Goal: Task Accomplishment & Management: Manage account settings

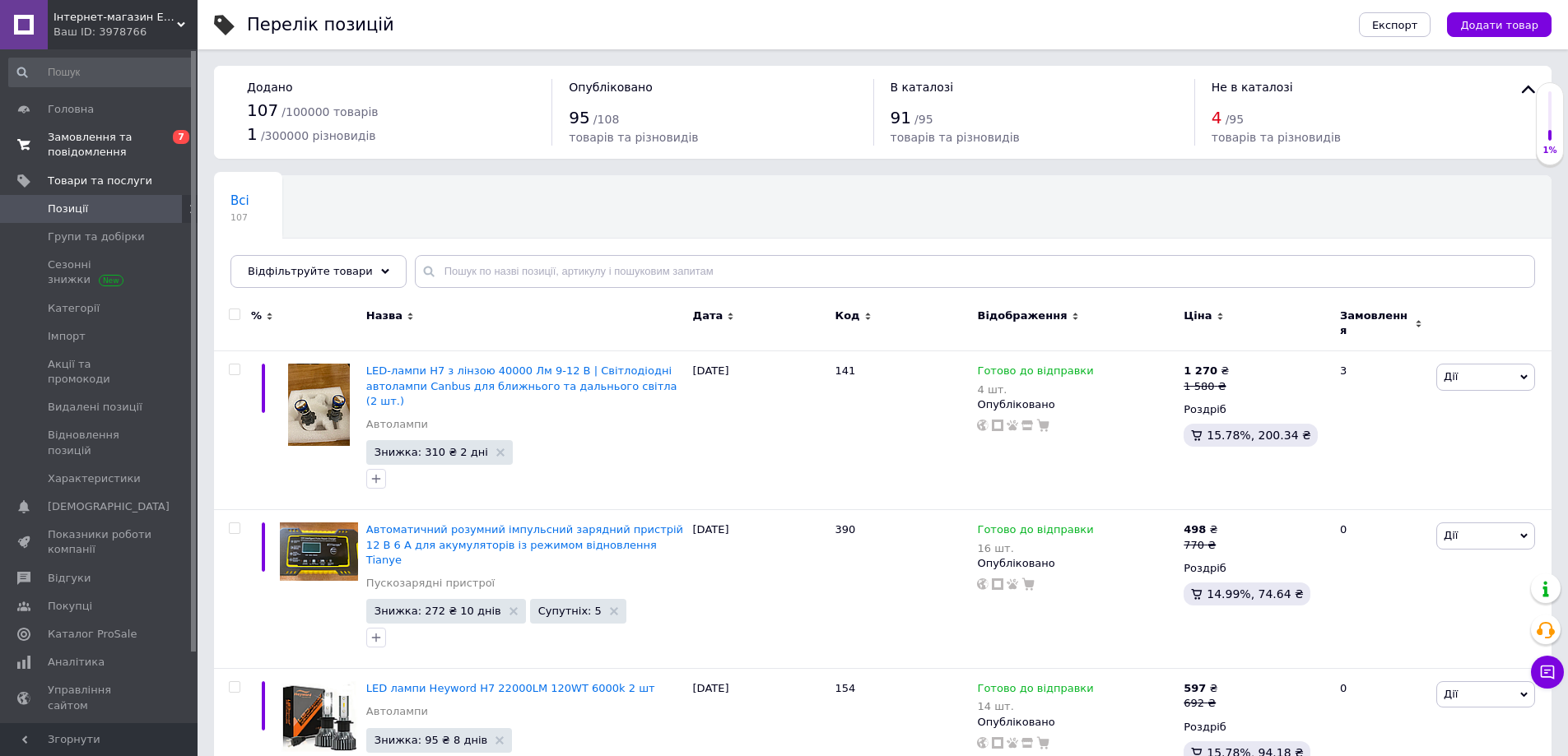
drag, startPoint x: 95, startPoint y: 139, endPoint x: 87, endPoint y: 133, distance: 10.0
click at [95, 139] on span "Замовлення та повідомлення" at bounding box center [100, 145] width 105 height 29
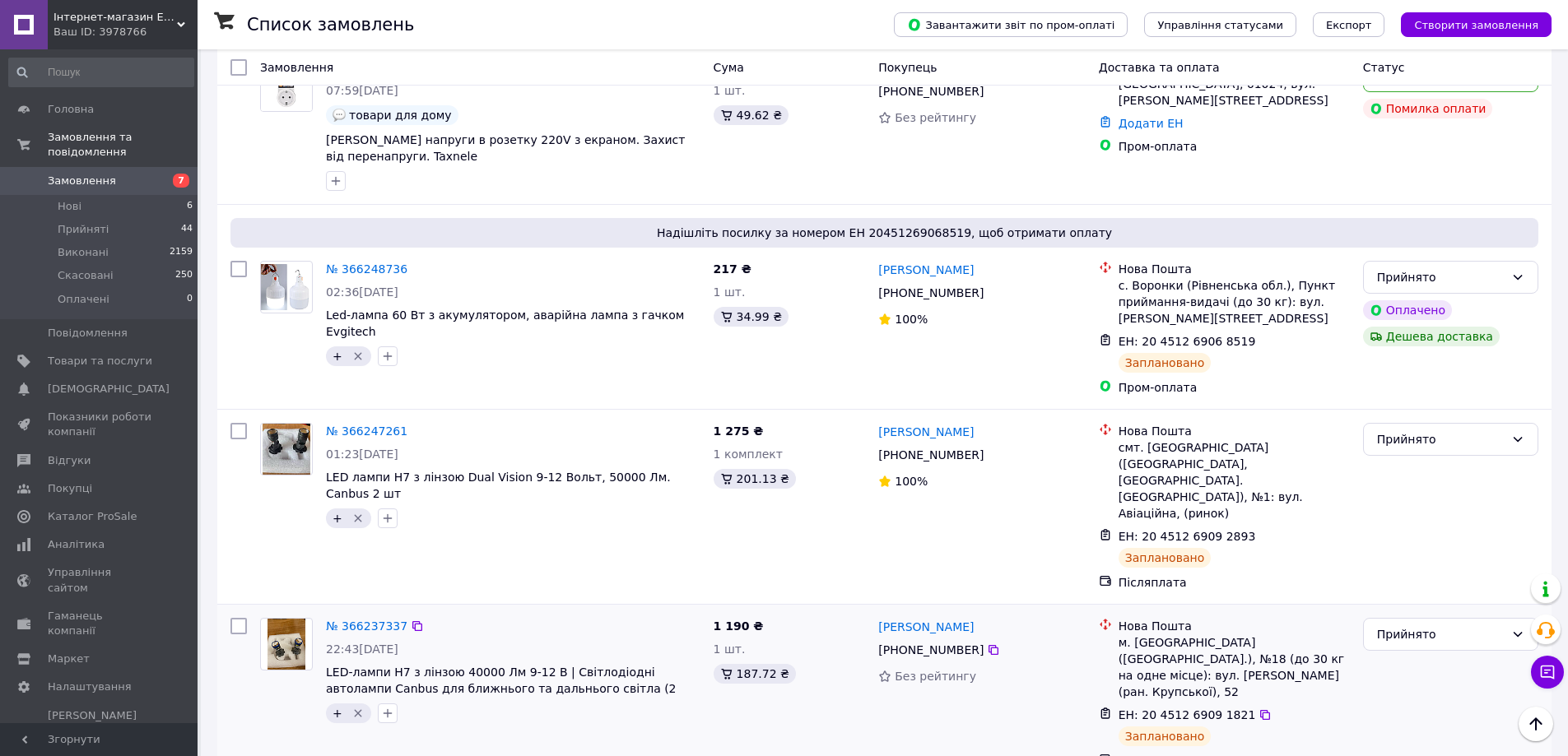
scroll to position [1591, 0]
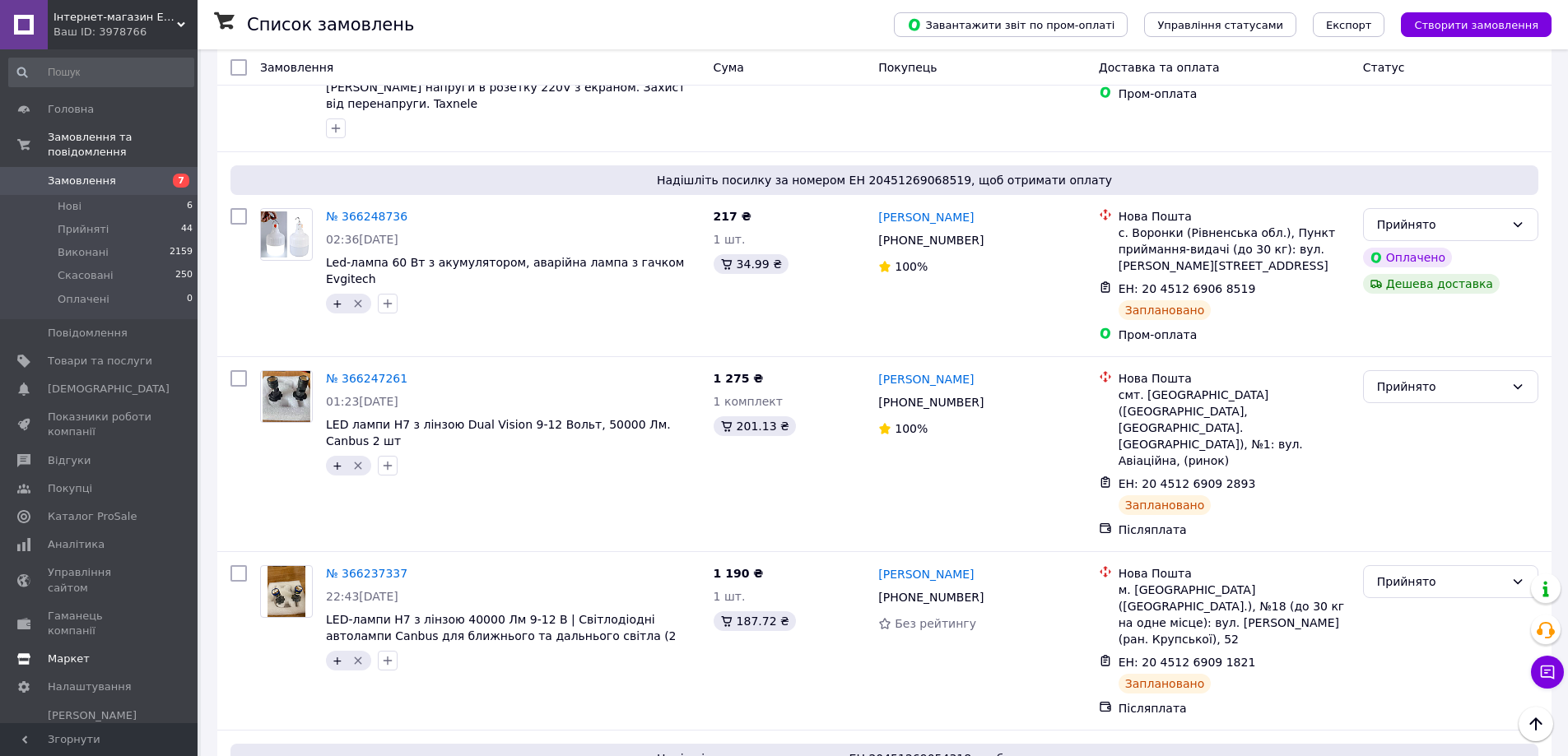
click at [116, 645] on link "Маркет" at bounding box center [101, 659] width 203 height 28
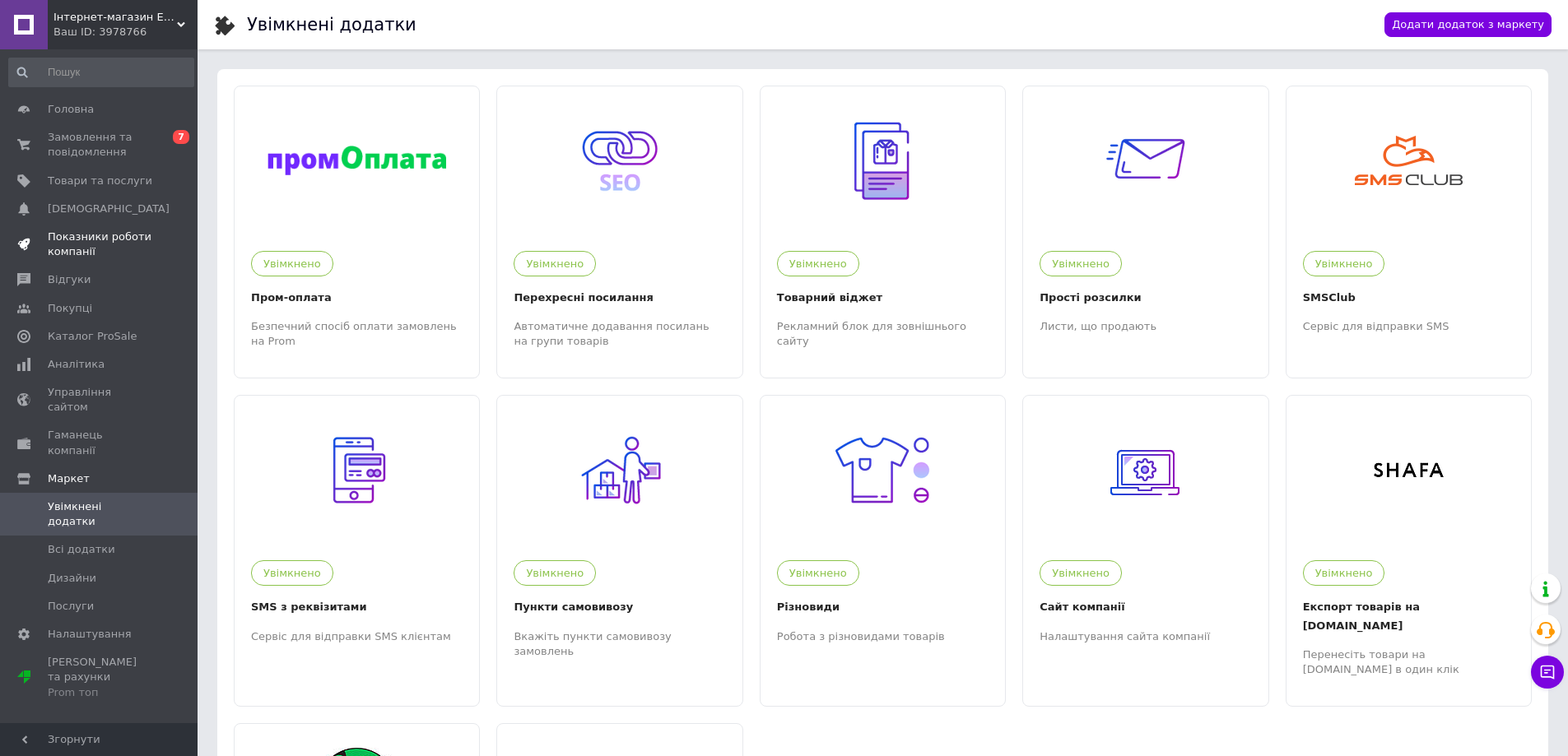
click at [148, 252] on span "Показники роботи компанії" at bounding box center [100, 244] width 105 height 29
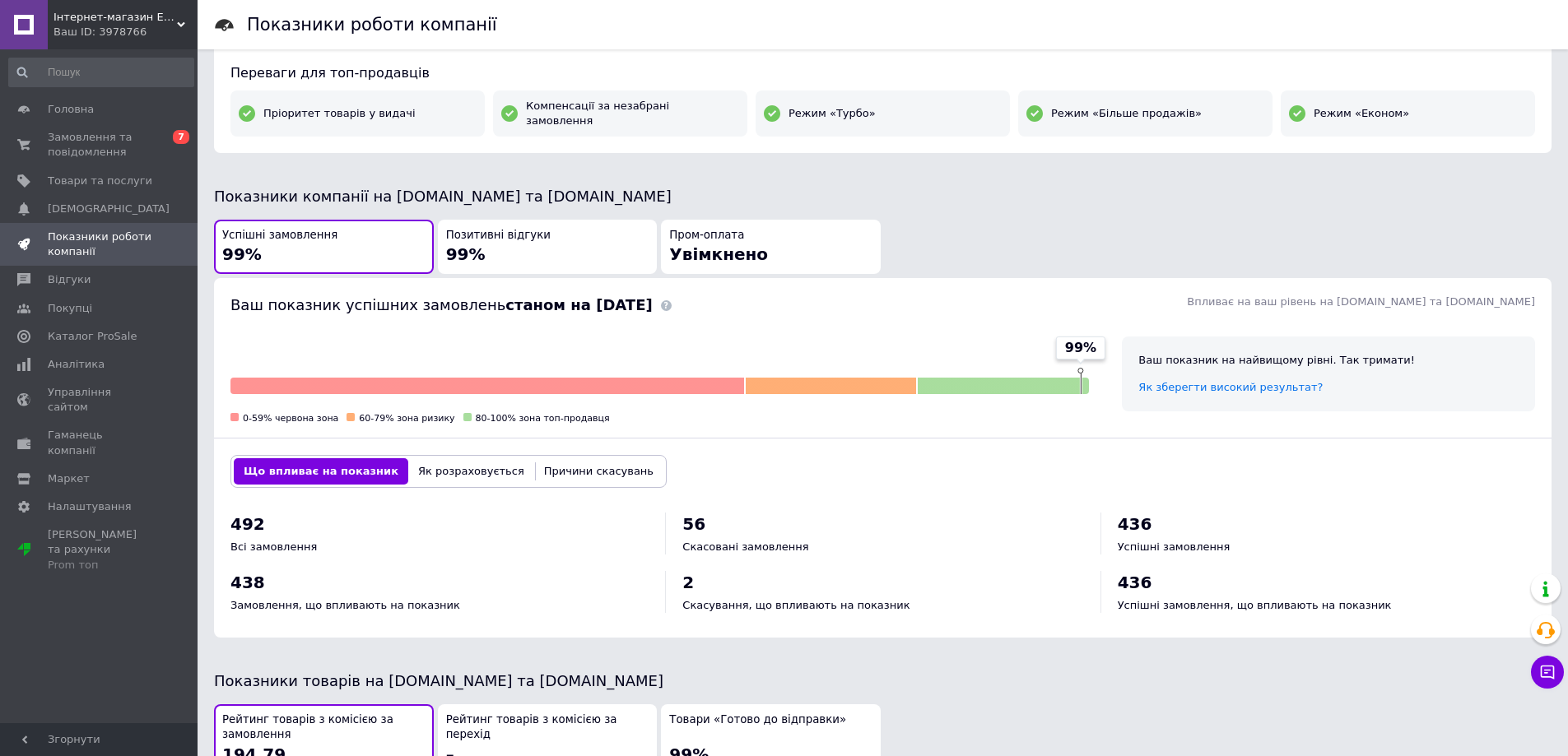
scroll to position [494, 0]
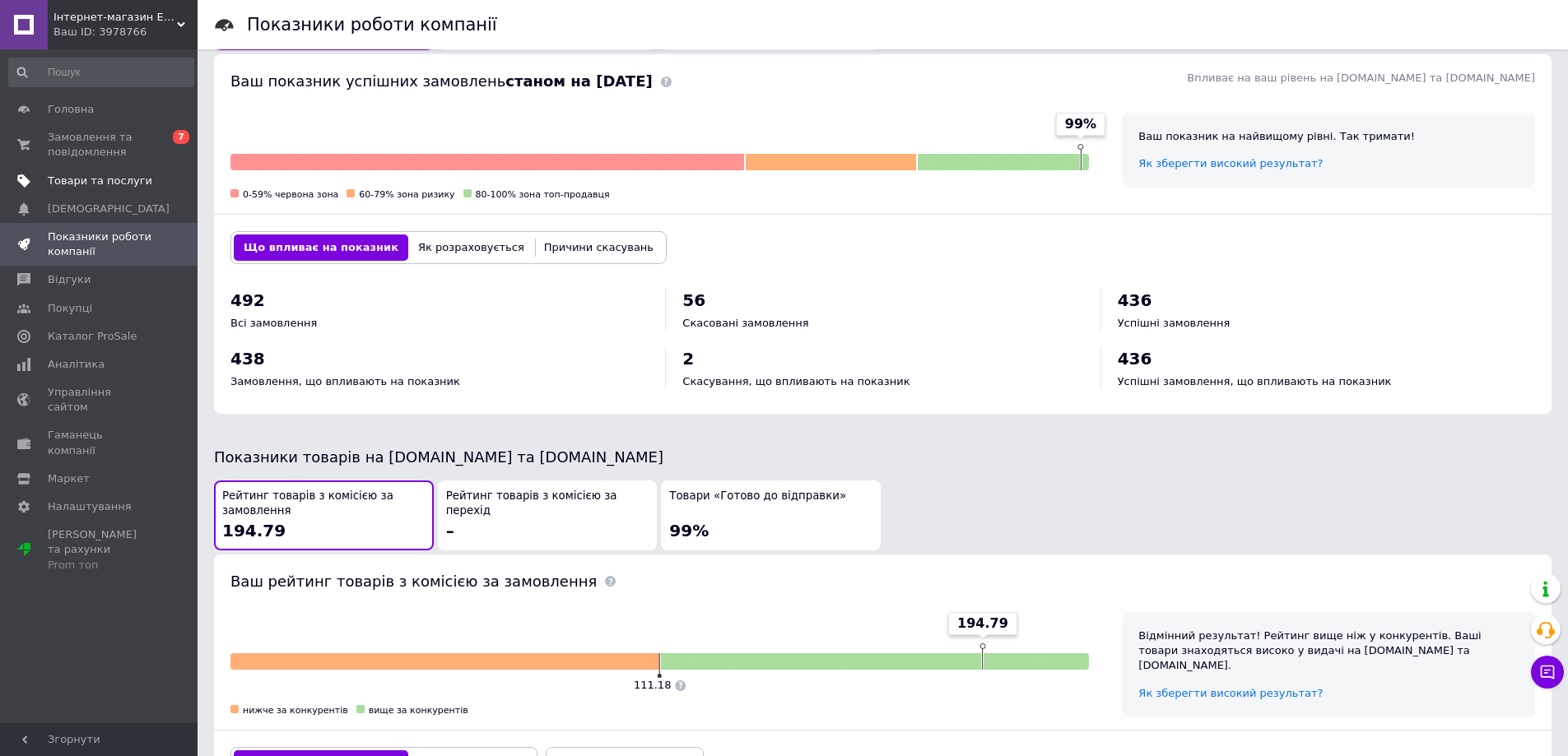
click at [140, 183] on span "Товари та послуги" at bounding box center [100, 181] width 105 height 15
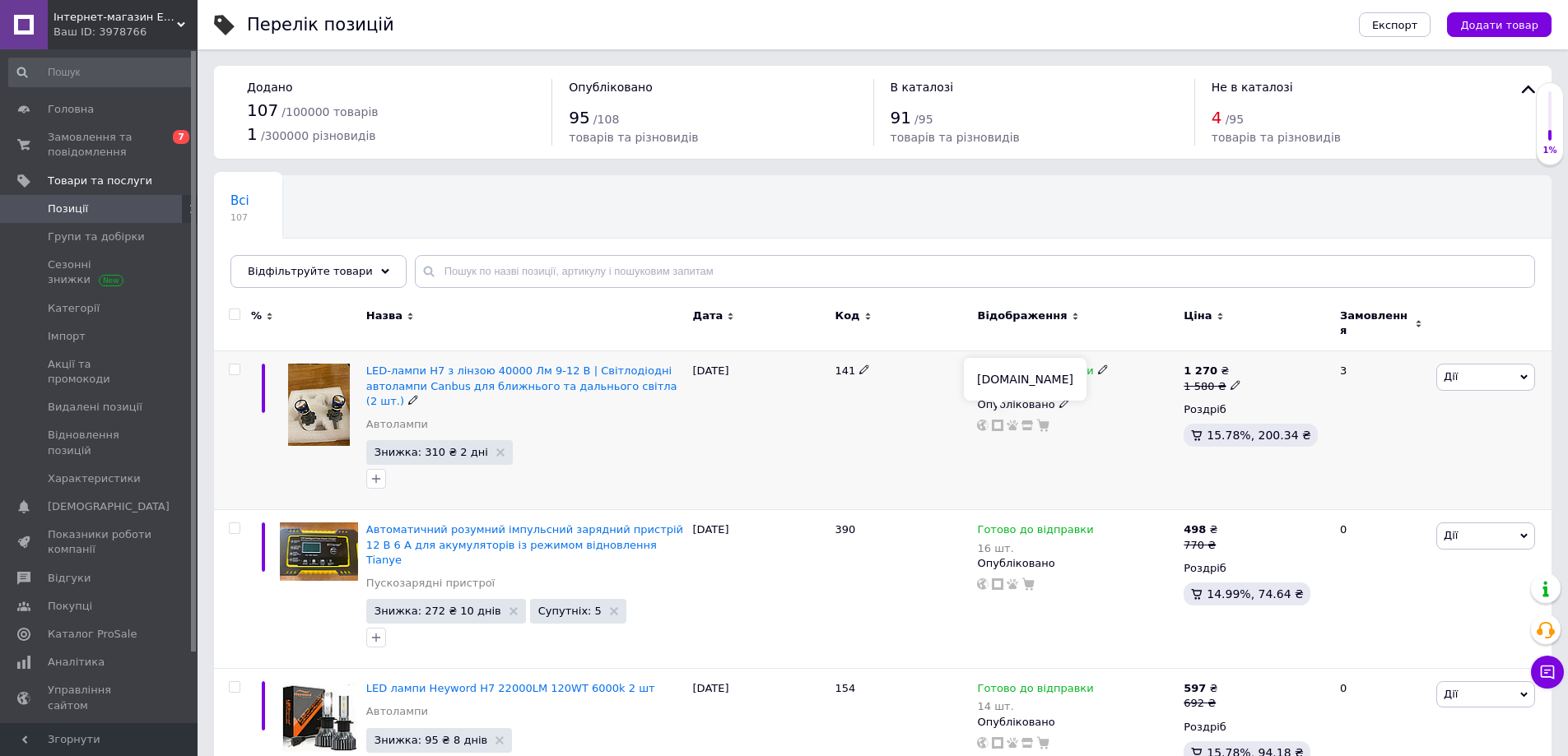
click at [999, 420] on icon at bounding box center [997, 426] width 12 height 12
click at [123, 132] on span "Замовлення та повідомлення" at bounding box center [100, 145] width 105 height 29
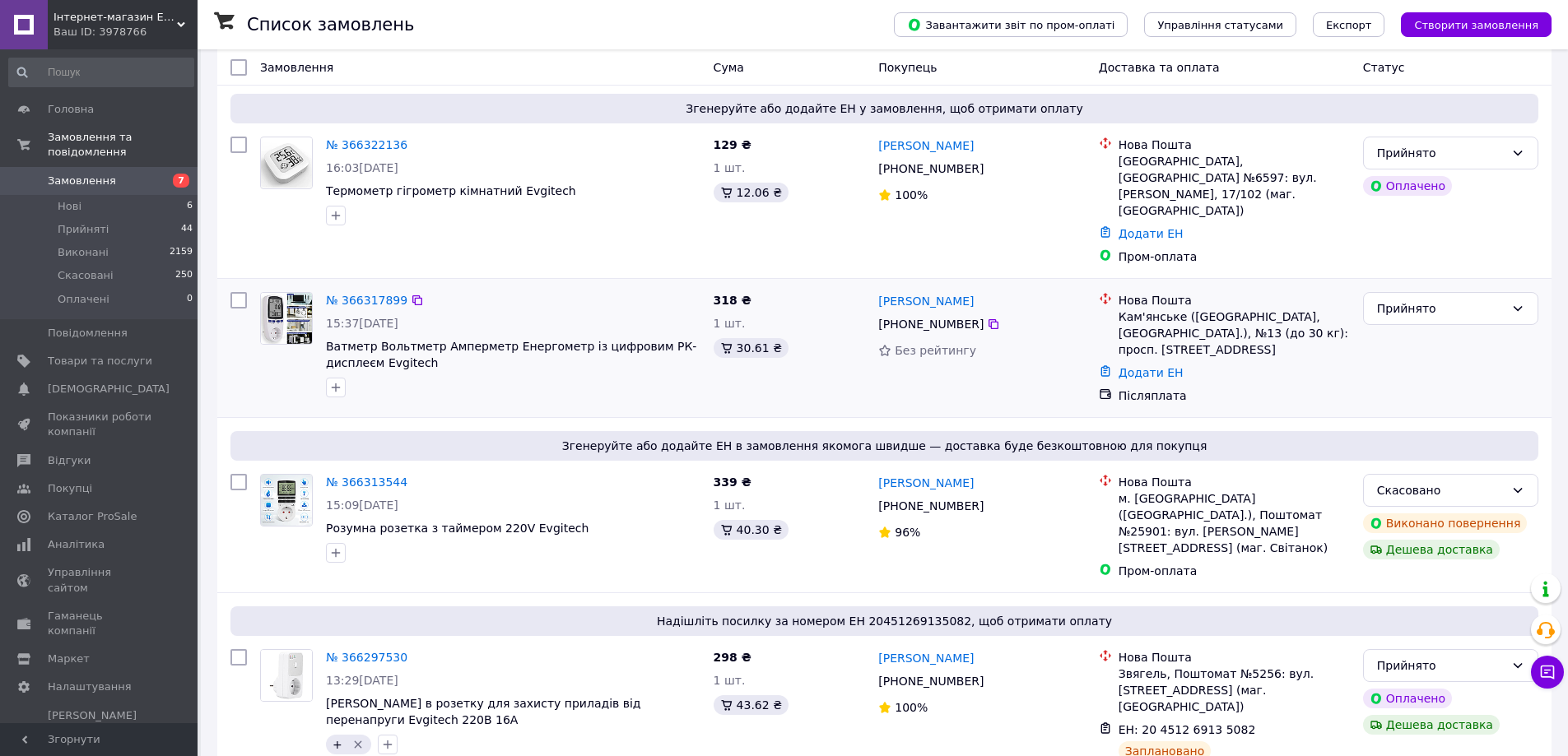
scroll to position [164, 0]
click at [372, 475] on link "№ 366313544" at bounding box center [366, 482] width 82 height 13
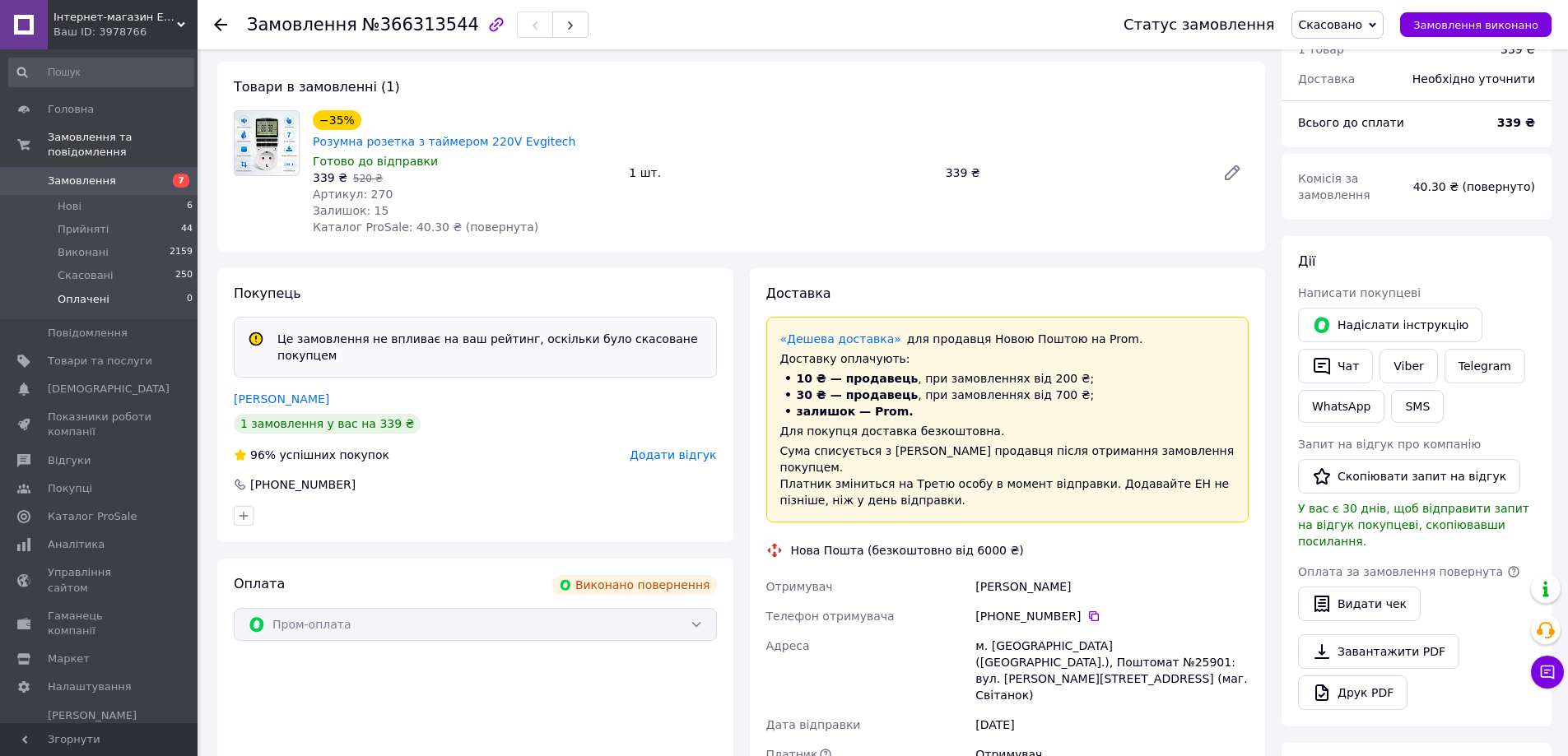
scroll to position [20, 0]
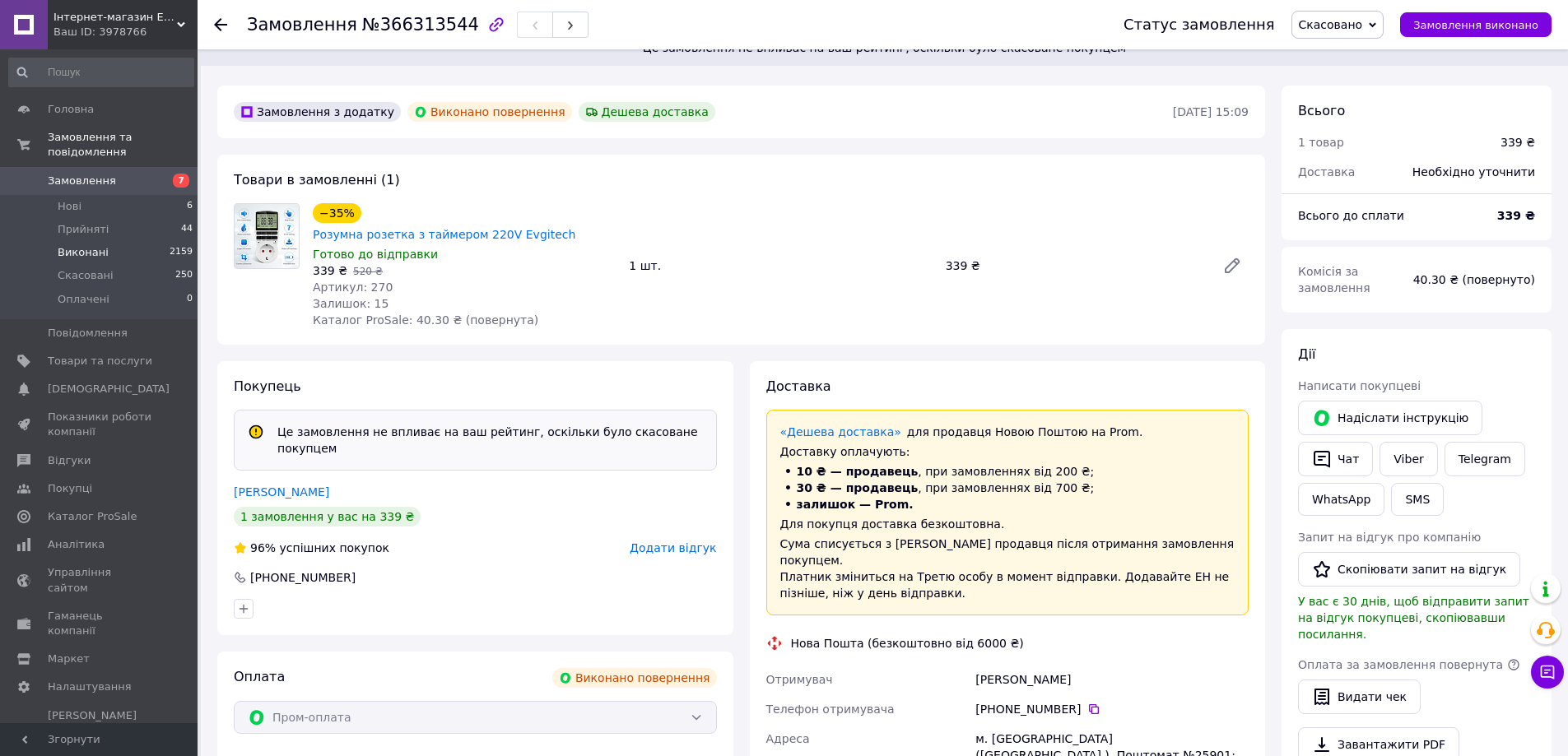
click at [107, 241] on li "Виконані 2159" at bounding box center [101, 252] width 203 height 23
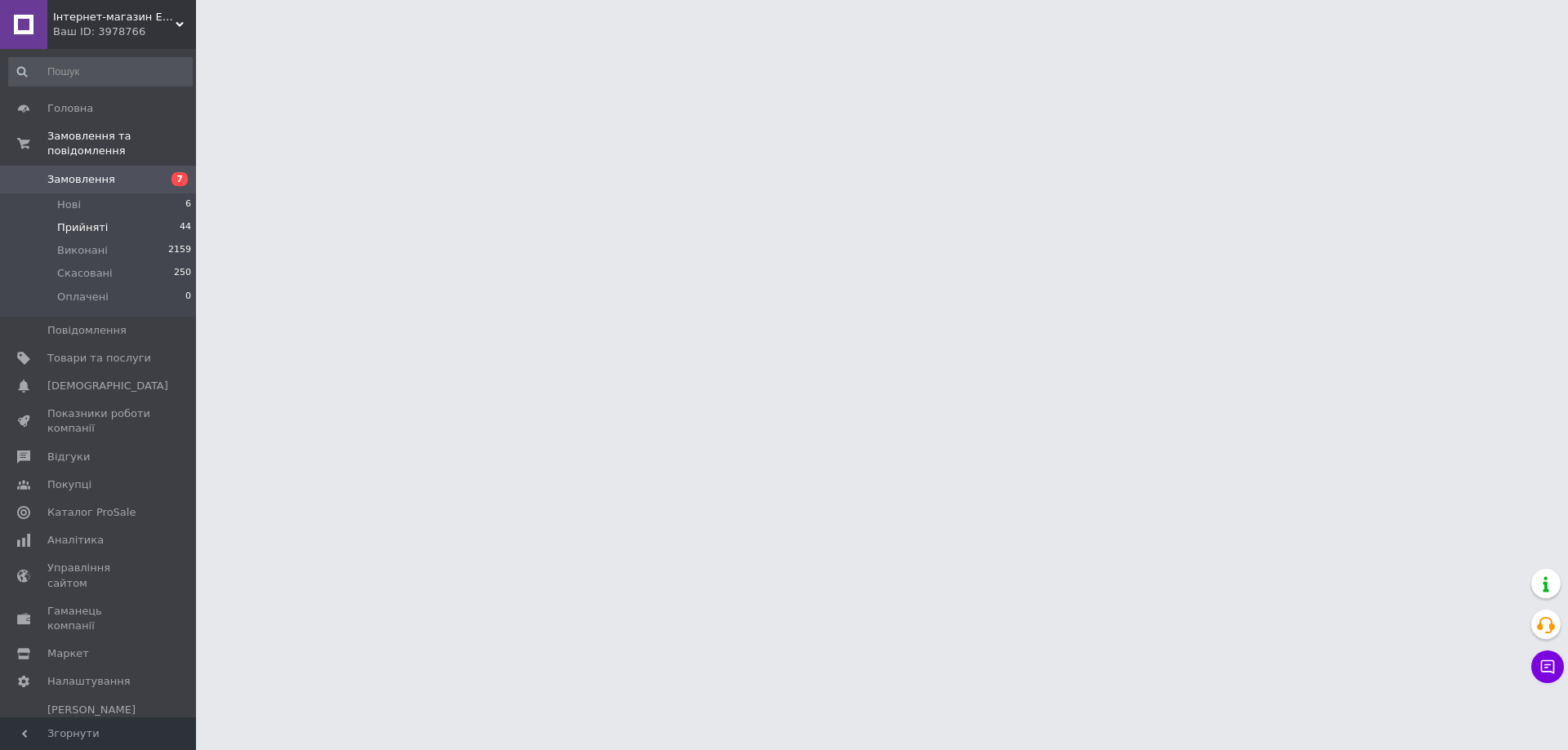
click at [107, 217] on li "Прийняті 44" at bounding box center [100, 228] width 201 height 23
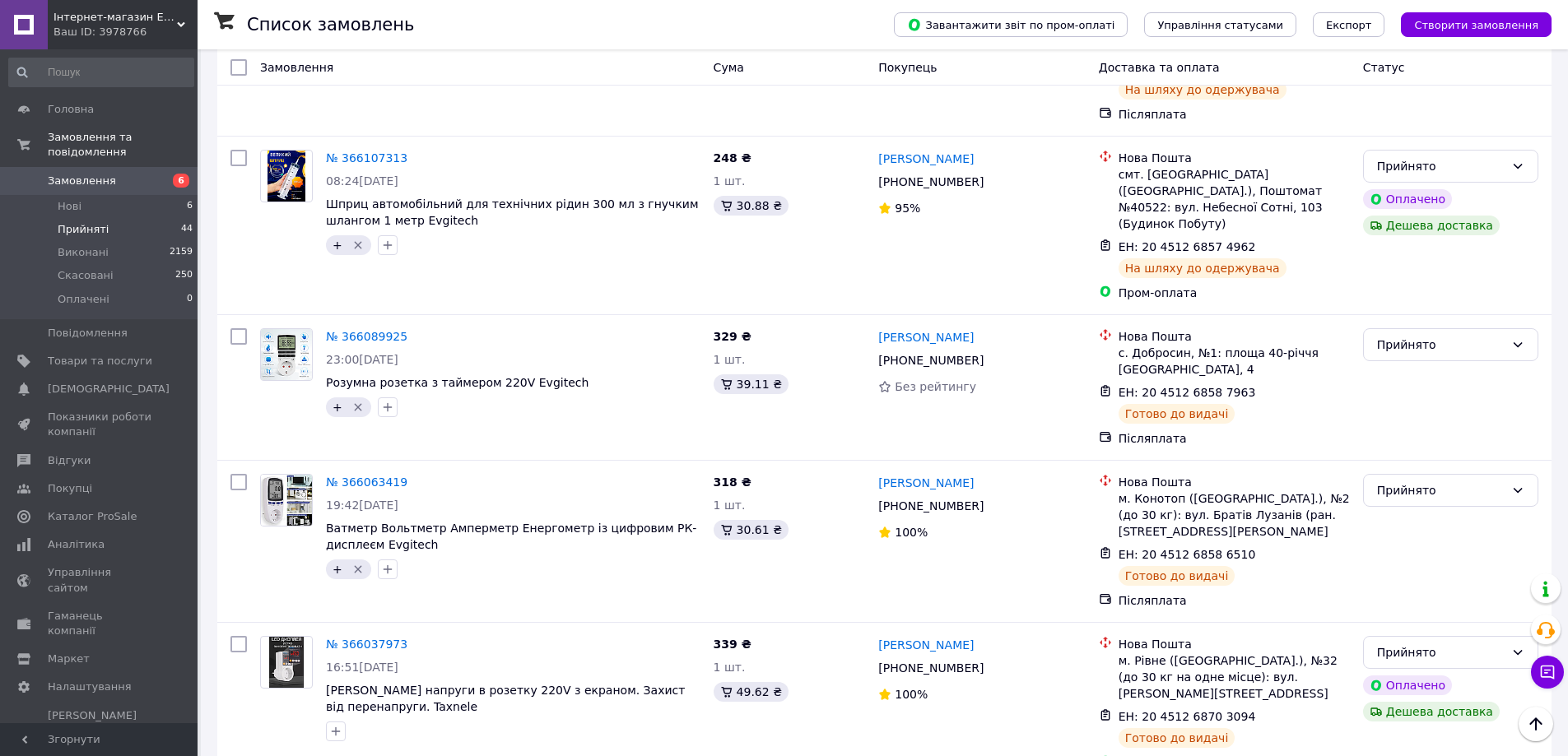
scroll to position [2793, 0]
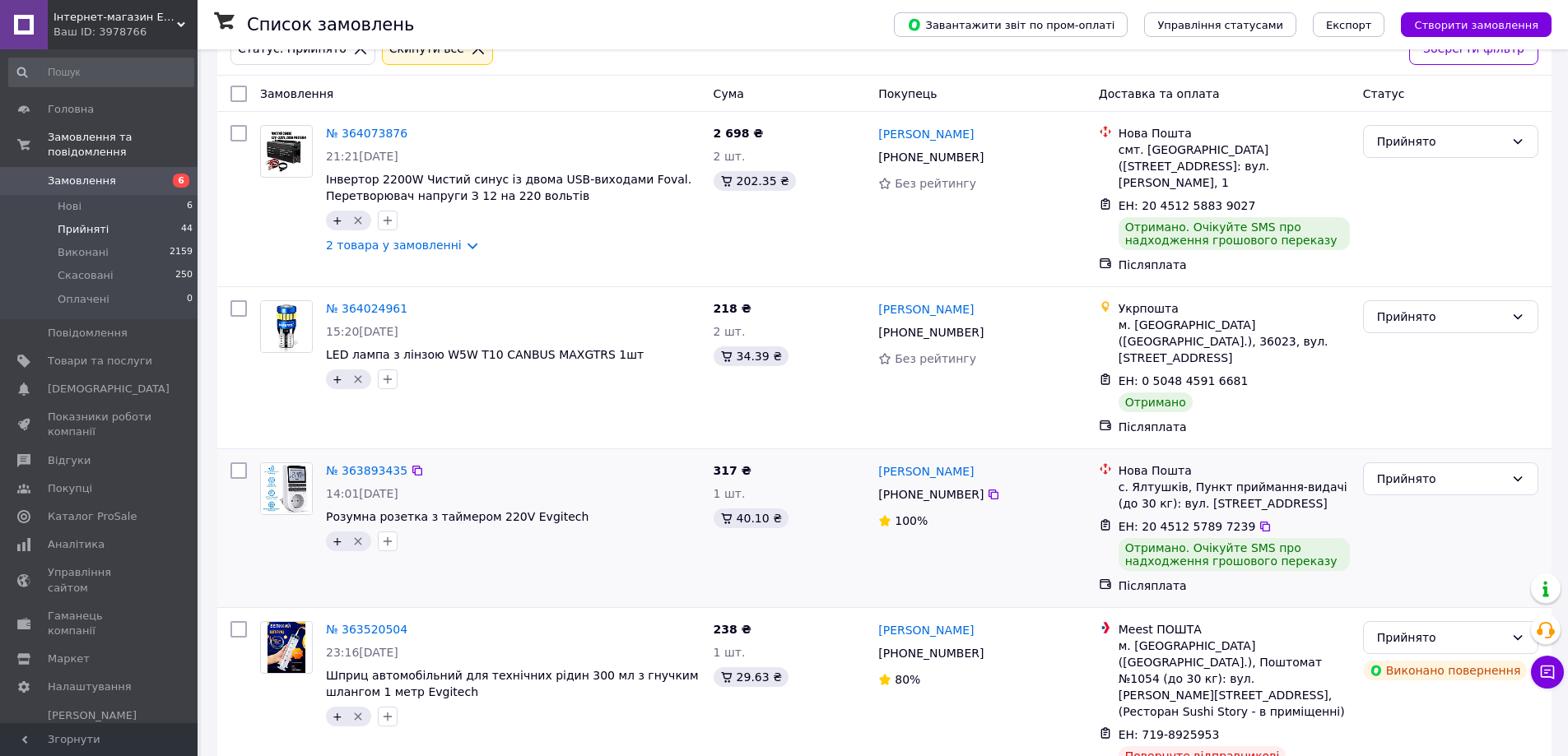
scroll to position [235, 0]
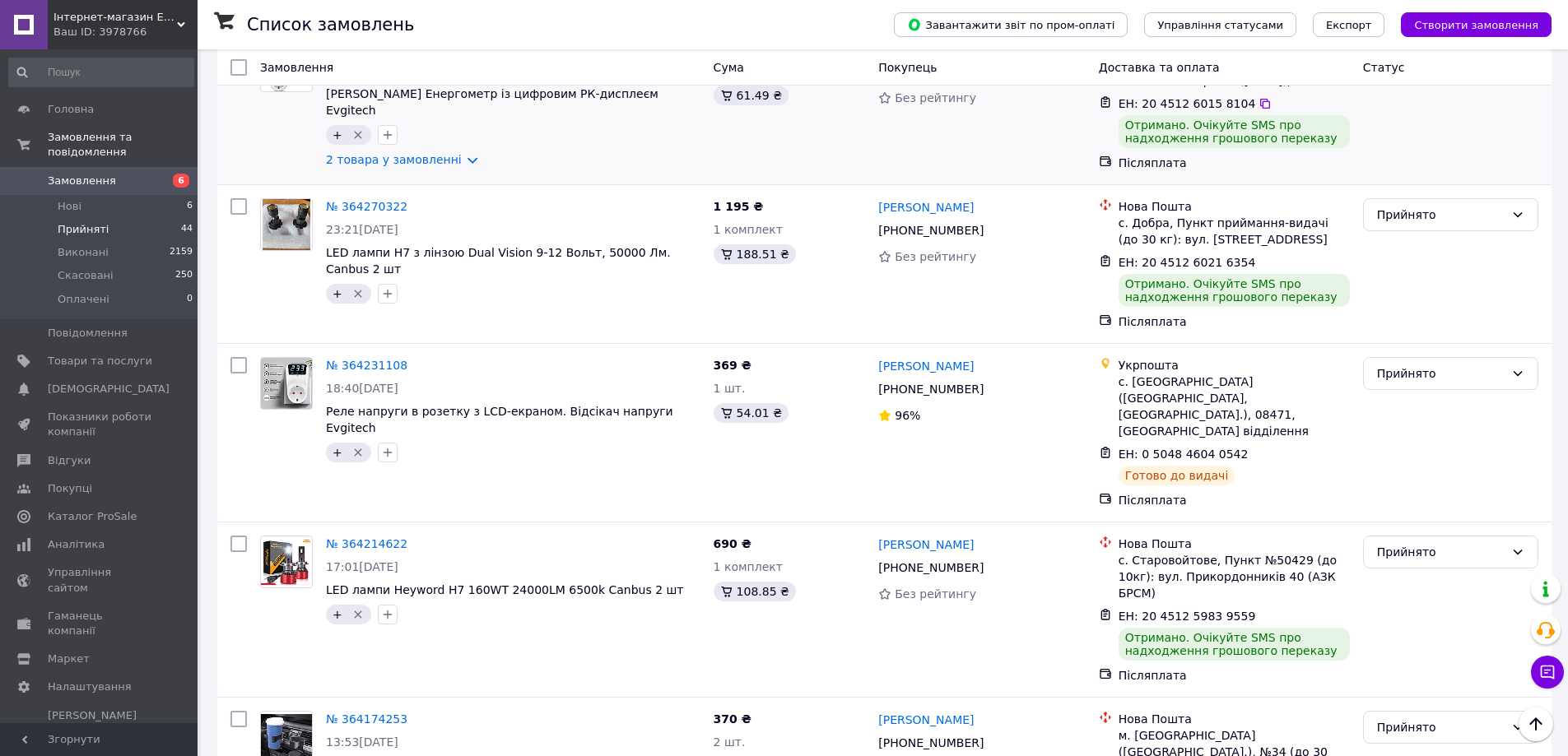
scroll to position [2661, 0]
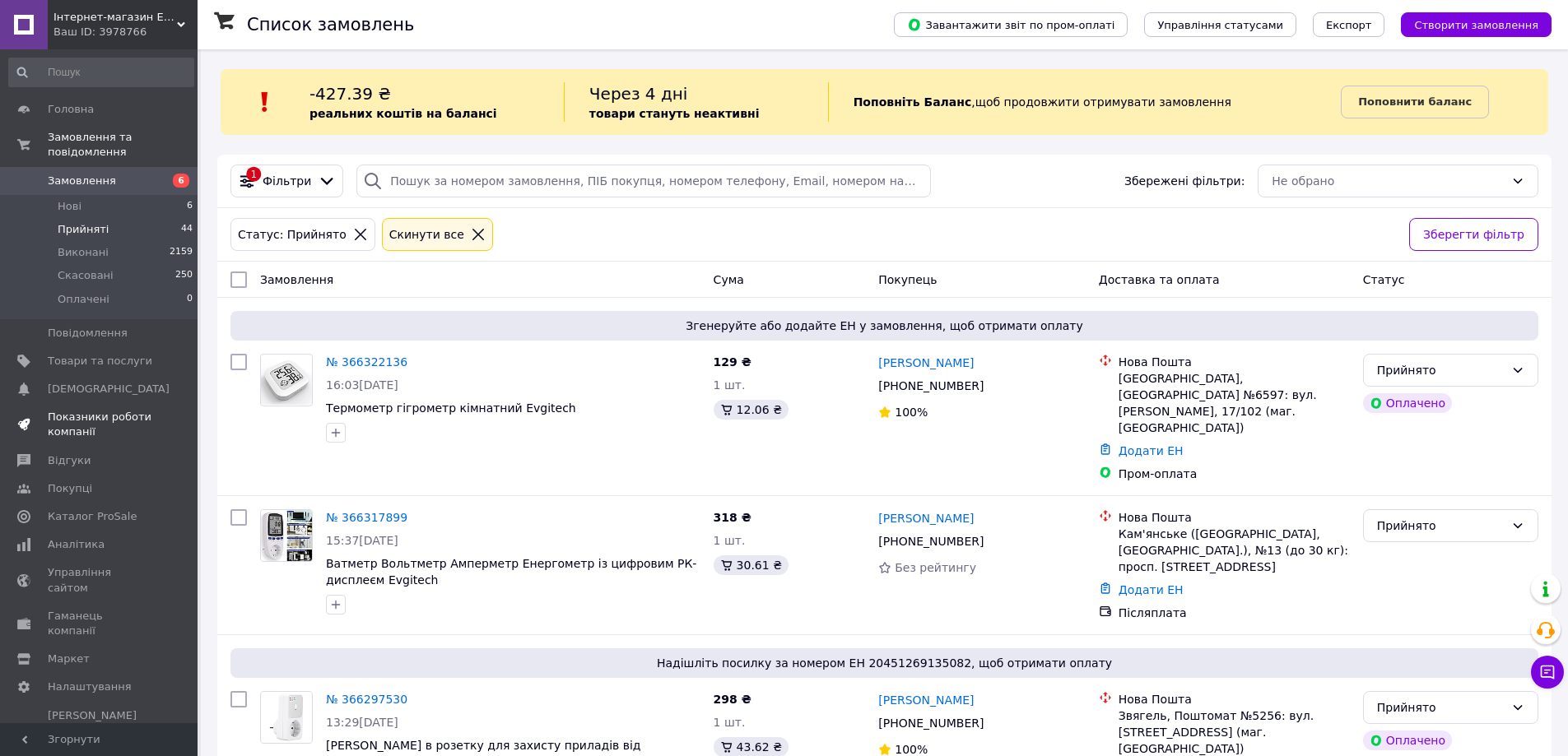
click at [81, 410] on span "Показники роботи компанії" at bounding box center [100, 425] width 105 height 29
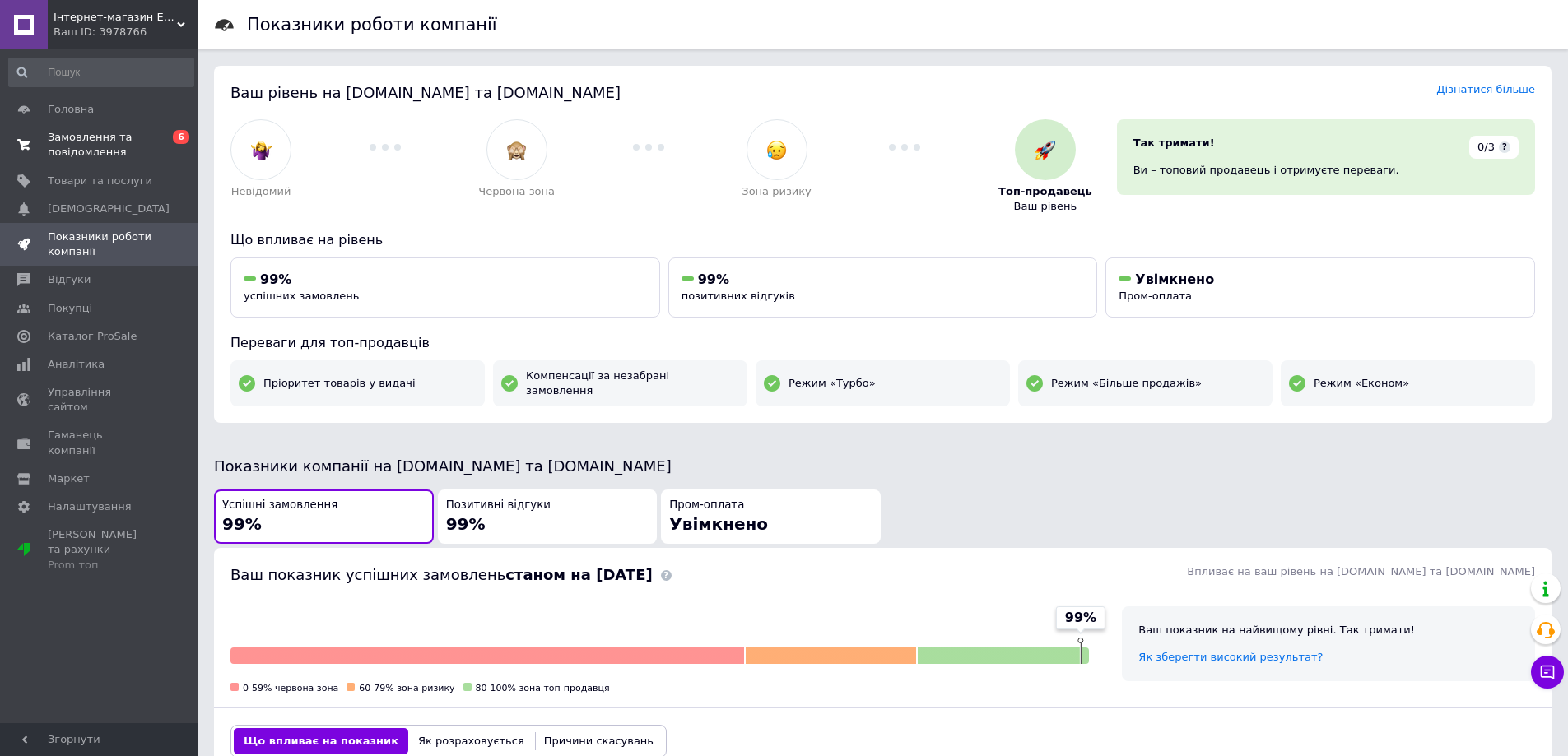
click at [94, 146] on span "Замовлення та повідомлення" at bounding box center [100, 145] width 105 height 29
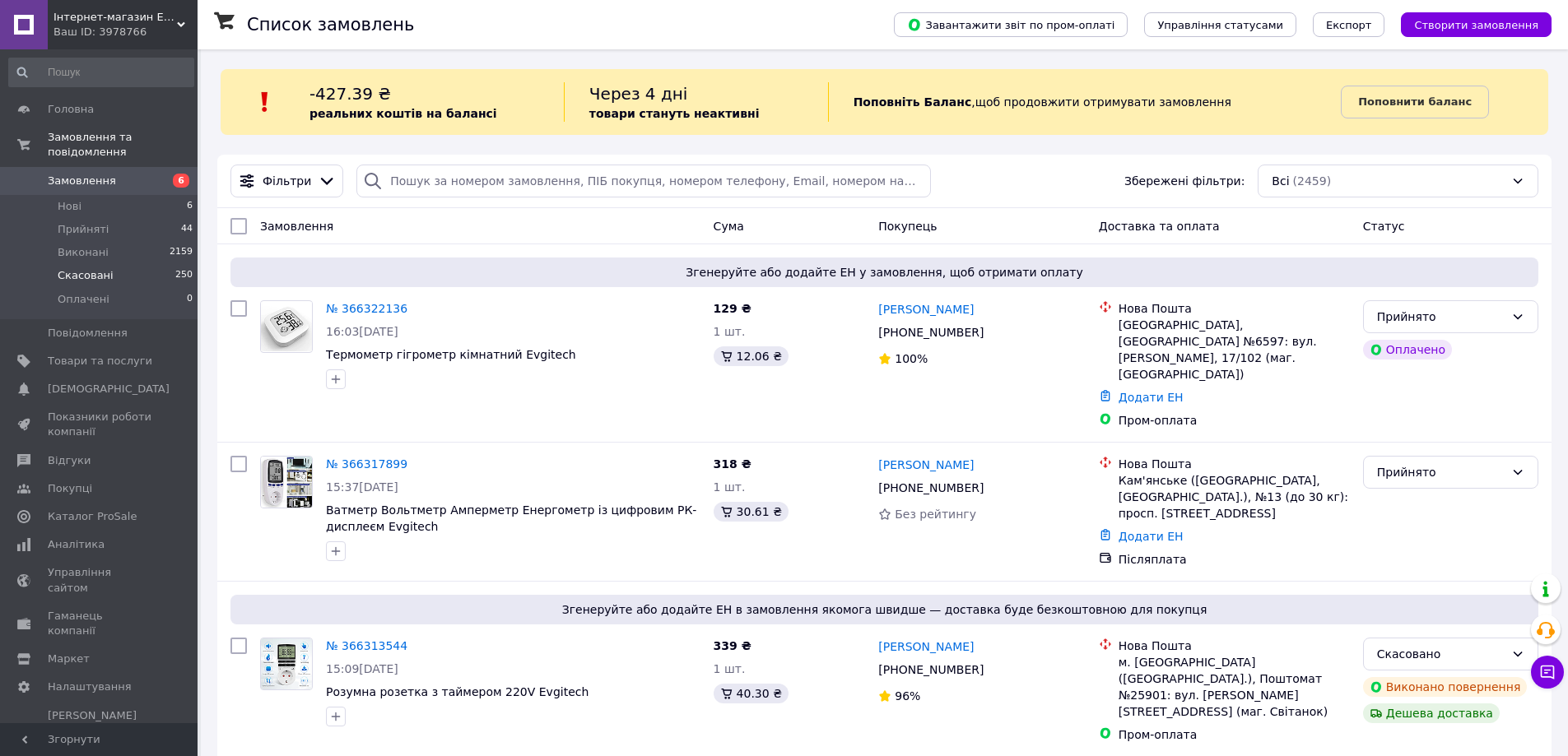
click at [111, 264] on li "Скасовані 250" at bounding box center [101, 275] width 203 height 23
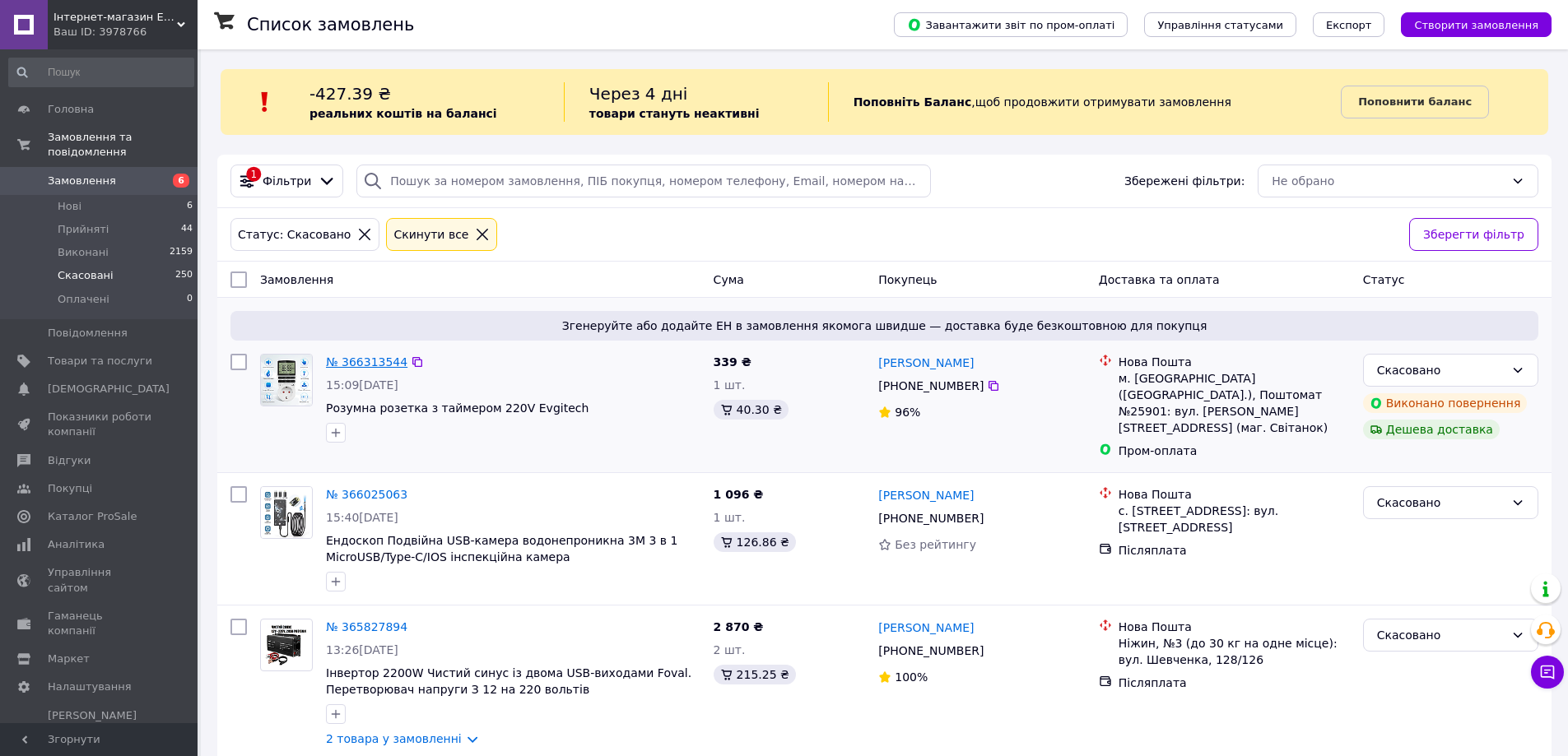
click at [364, 368] on link "№ 366313544" at bounding box center [366, 362] width 82 height 13
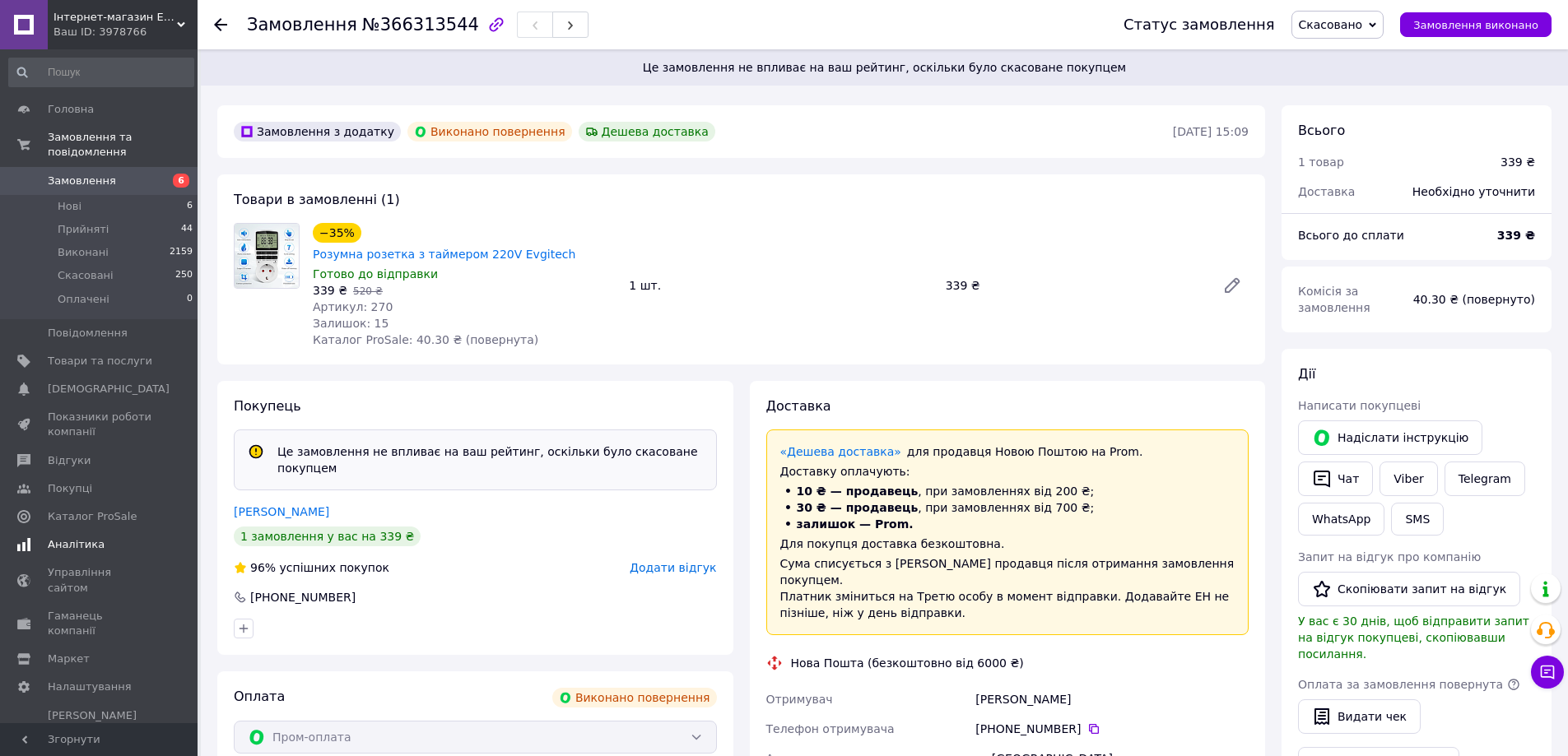
click at [115, 538] on span "Аналітика" at bounding box center [100, 545] width 105 height 15
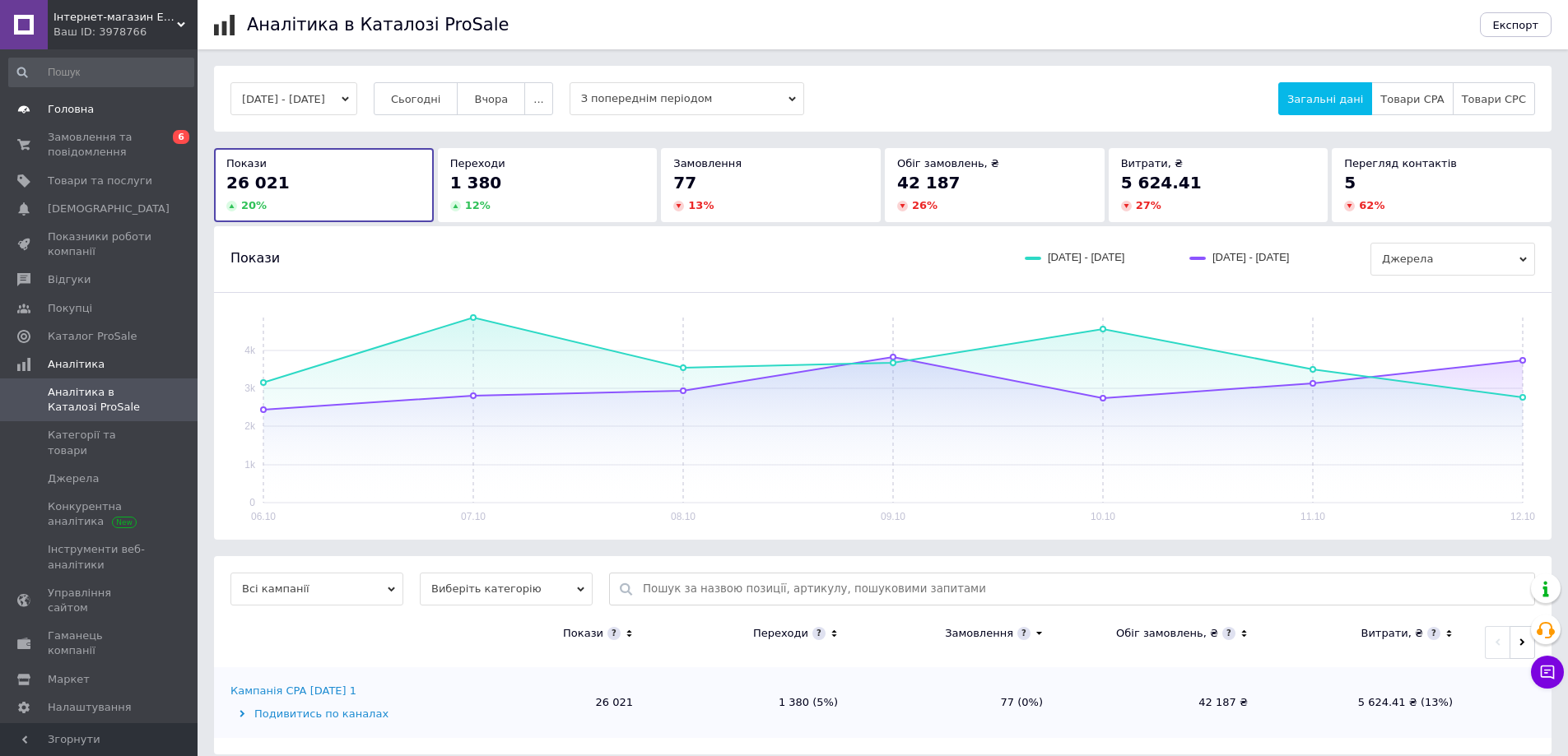
click at [100, 116] on span "Головна" at bounding box center [100, 109] width 105 height 15
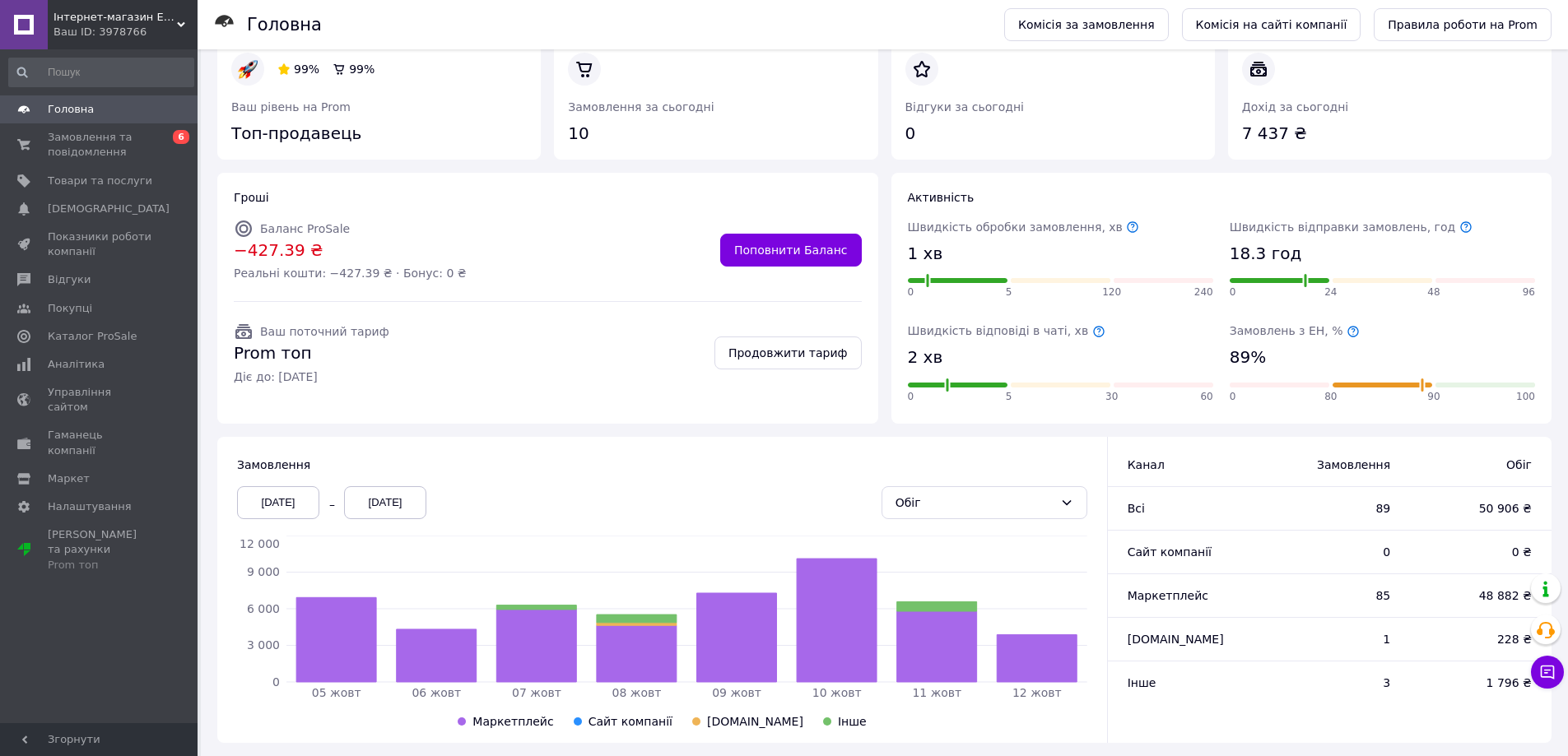
scroll to position [179, 0]
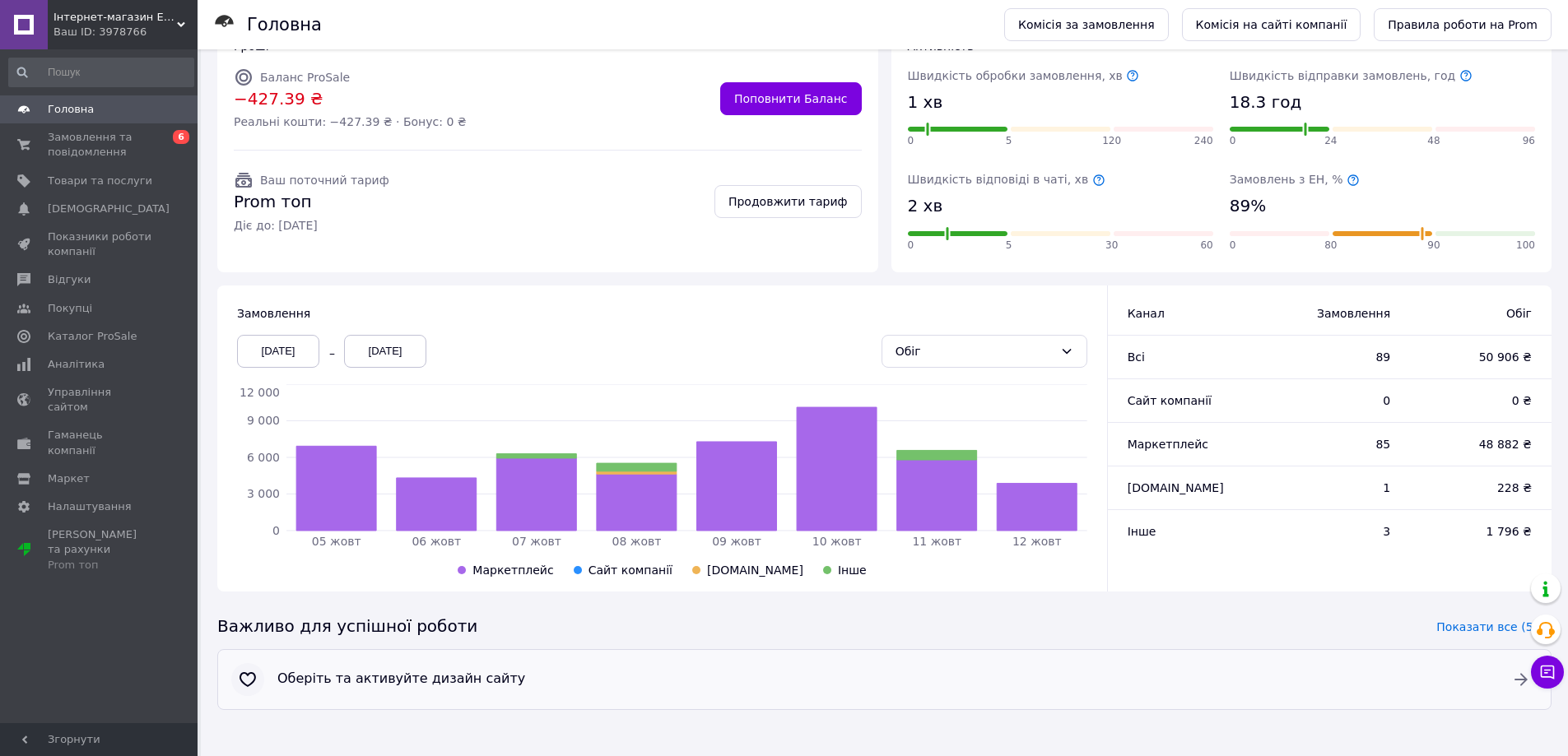
click at [1125, 679] on span "Оберіть та активуйте дизайн сайту" at bounding box center [884, 679] width 1214 height 19
click at [180, 28] on icon at bounding box center [181, 24] width 8 height 8
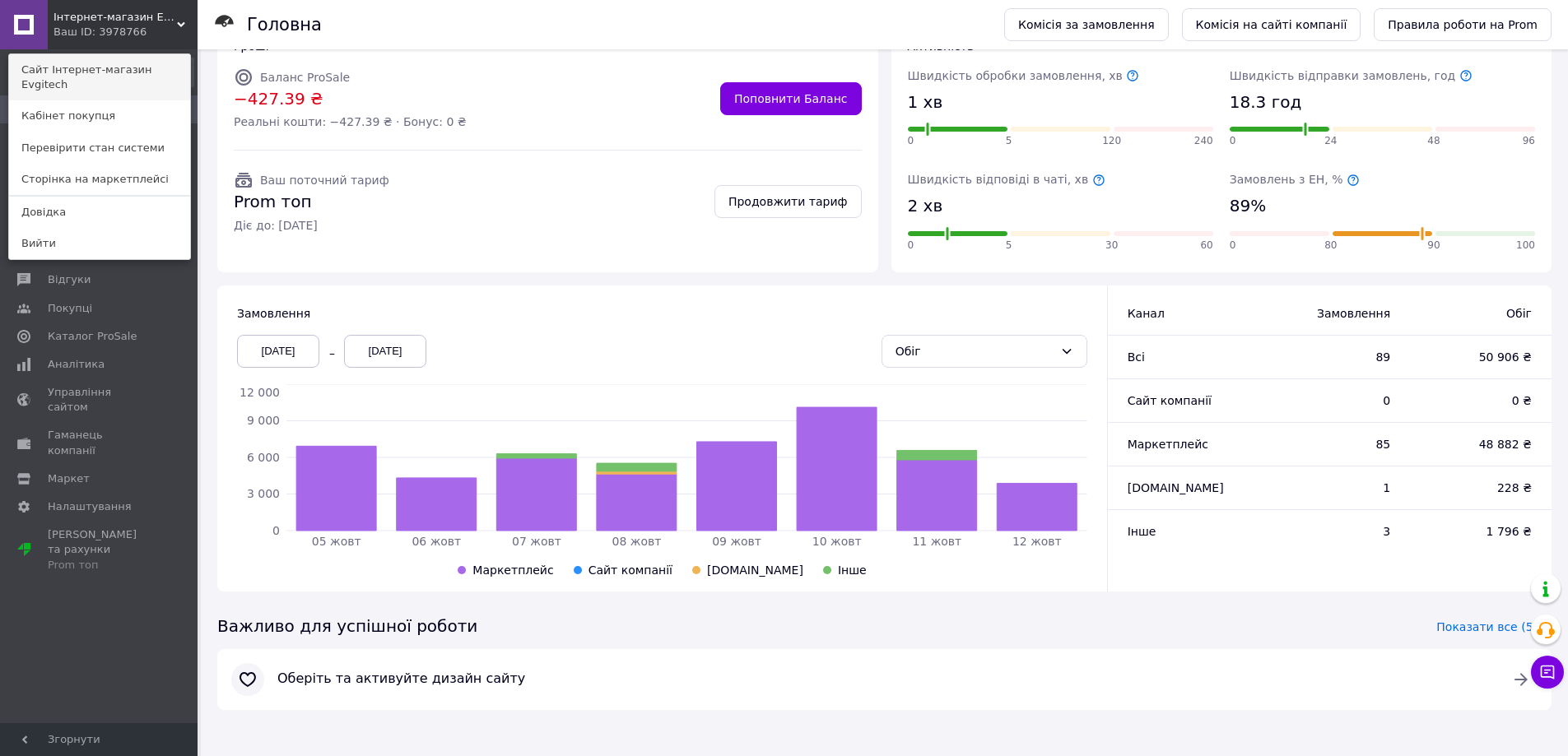
click at [134, 68] on link "Сайт Інтернет-магазин Evgitech" at bounding box center [99, 77] width 181 height 46
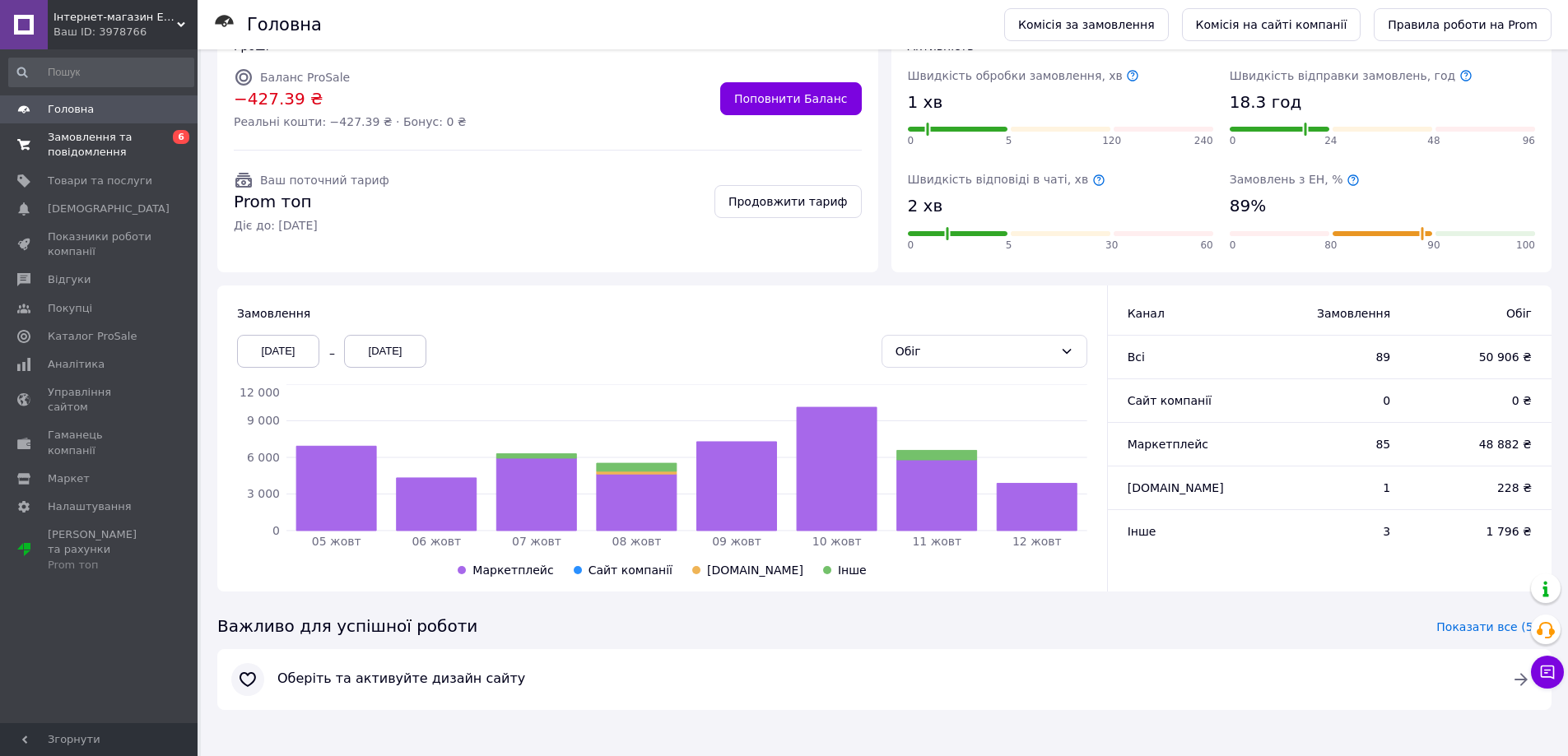
click at [92, 149] on span "Замовлення та повідомлення" at bounding box center [100, 145] width 105 height 29
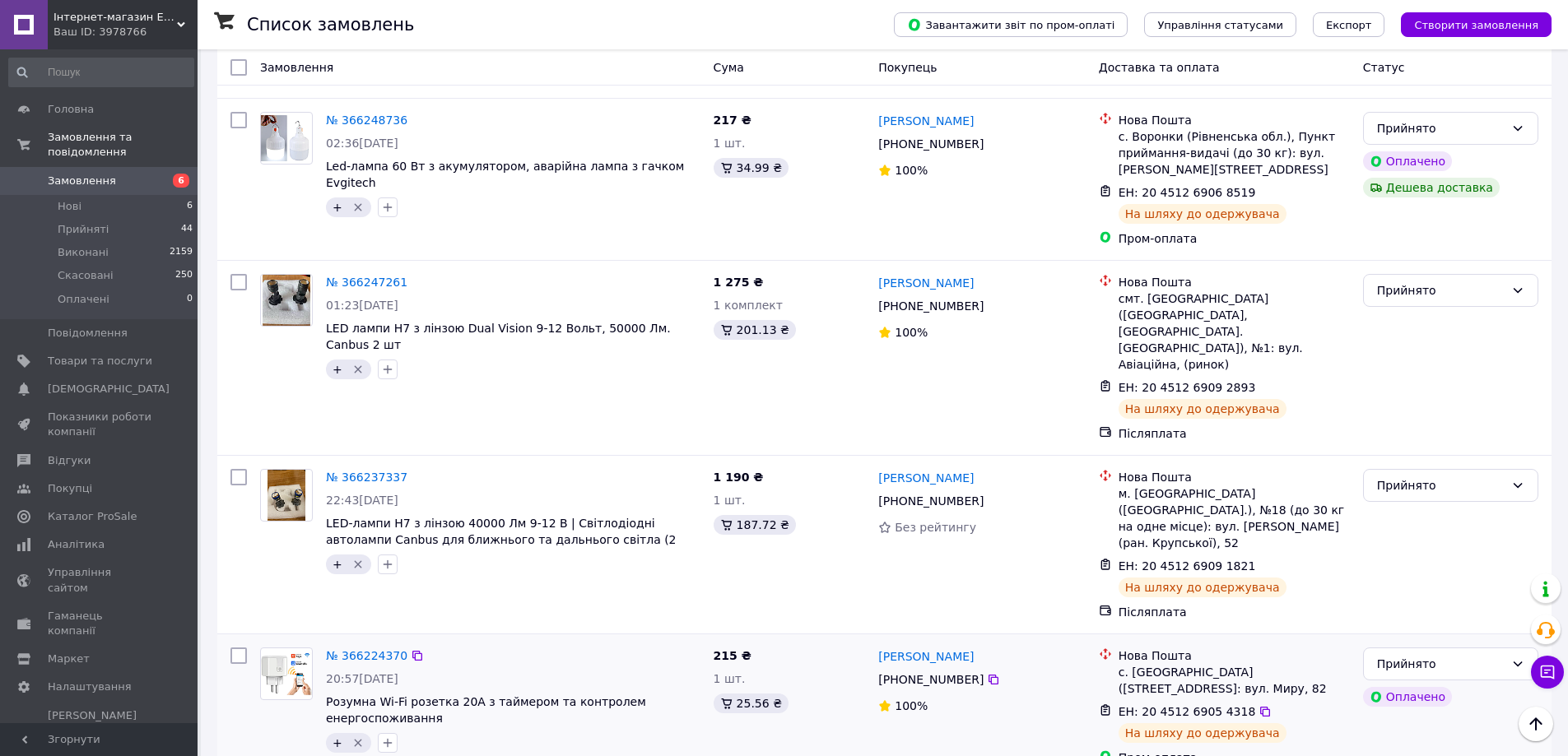
scroll to position [1701, 0]
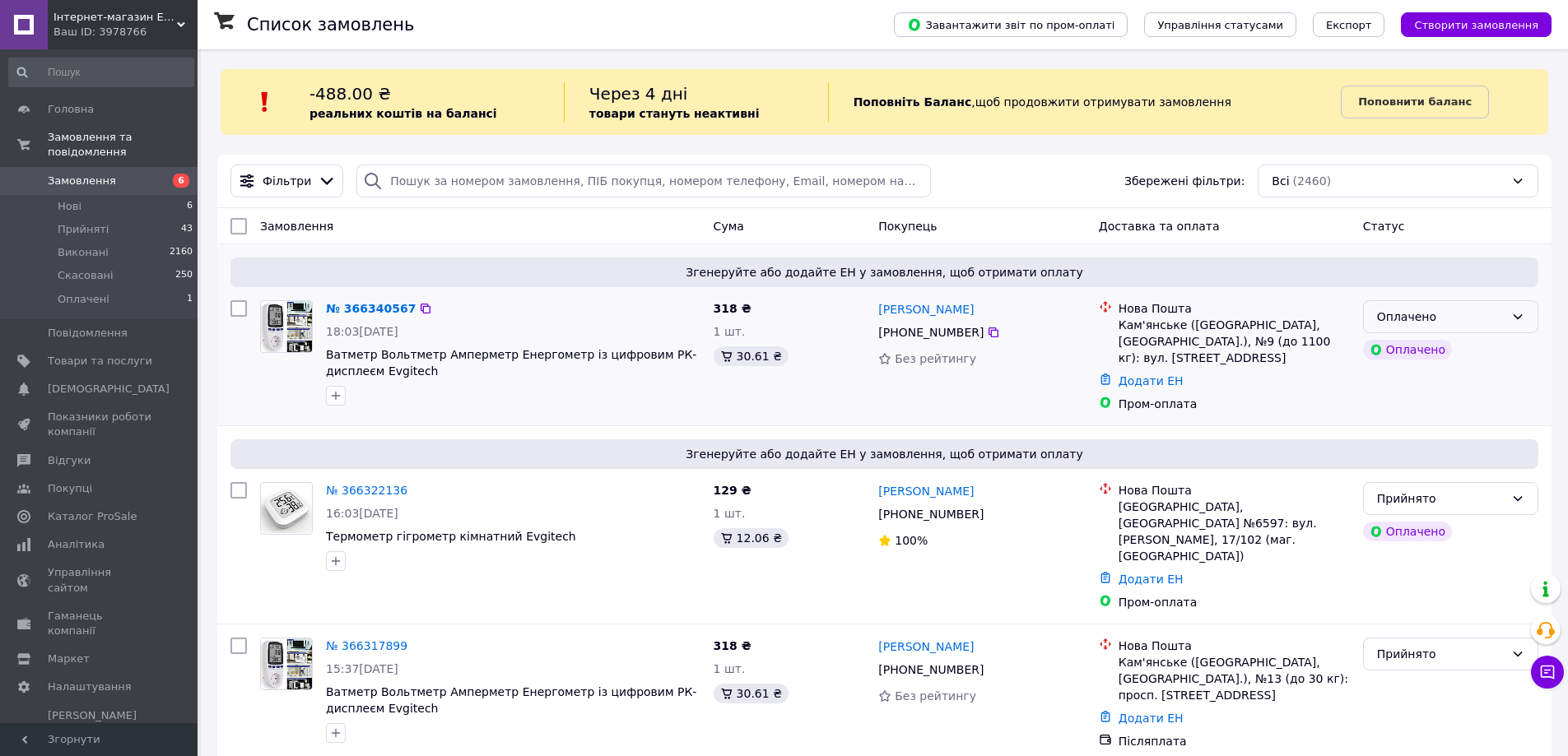
click at [1496, 323] on div "Оплачено" at bounding box center [1440, 317] width 128 height 18
click at [1488, 343] on li "Прийнято" at bounding box center [1450, 353] width 173 height 29
click at [102, 195] on li "Нові 6" at bounding box center [101, 206] width 203 height 23
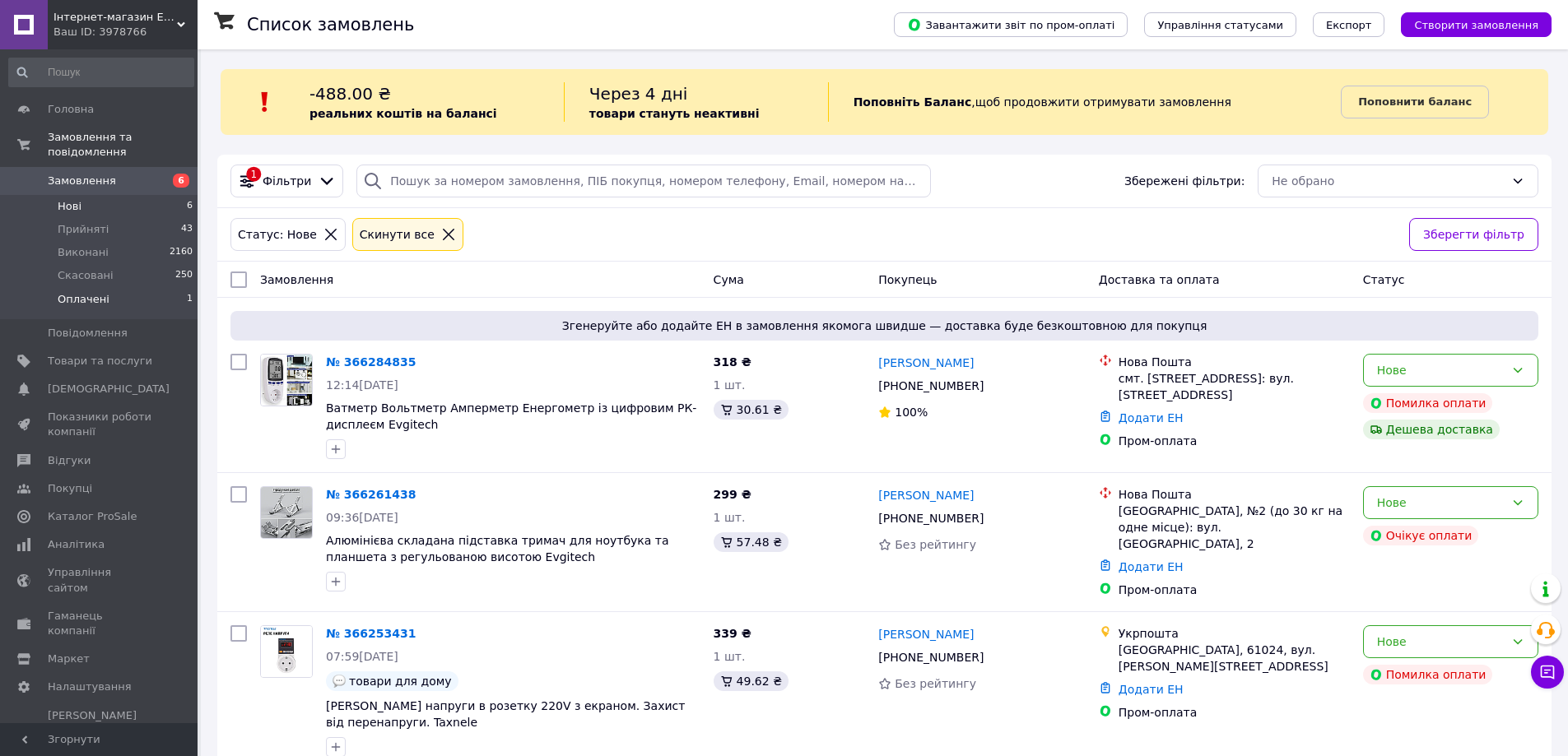
click at [128, 300] on li "Оплачені 1" at bounding box center [101, 304] width 203 height 31
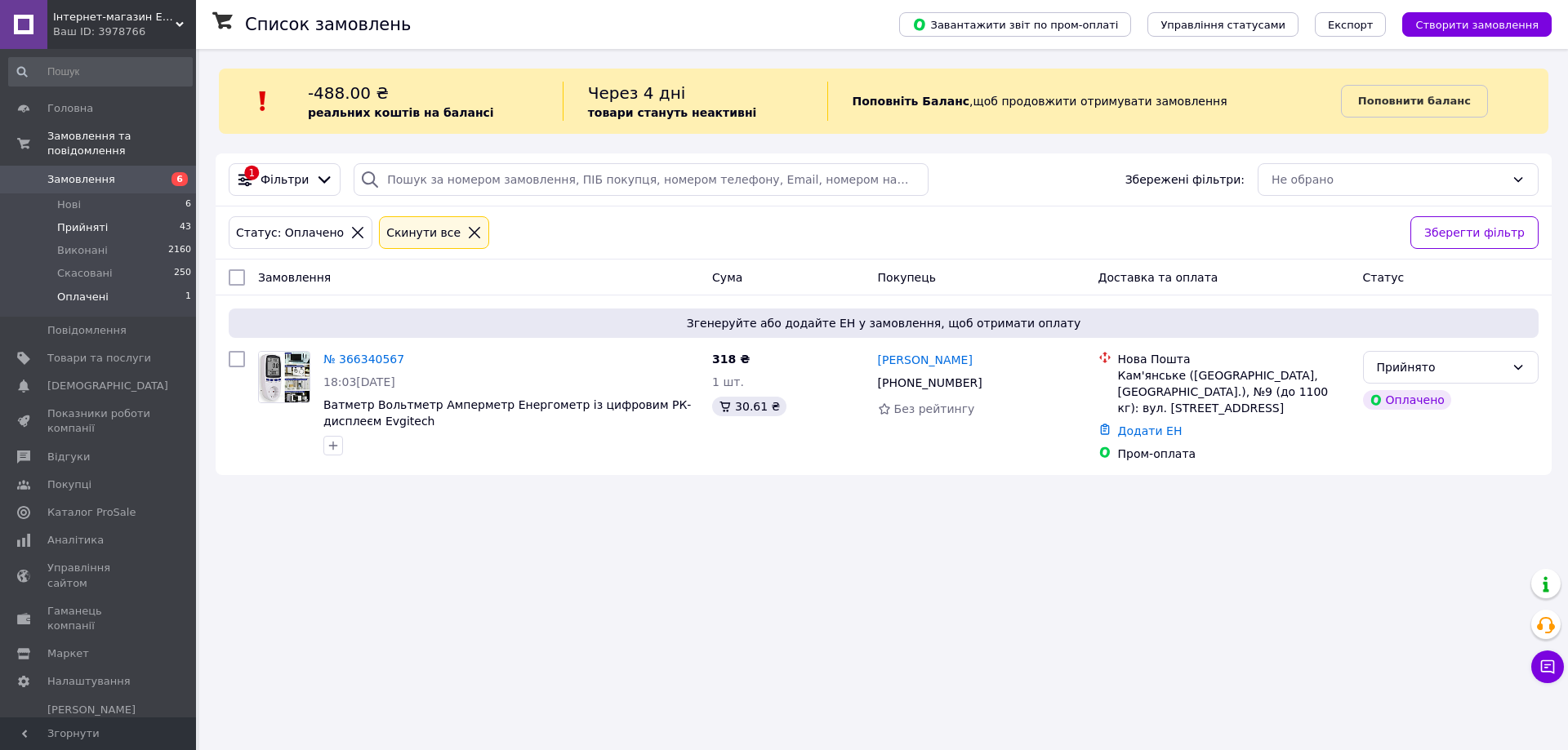
click at [126, 217] on li "Прийняті 43" at bounding box center [100, 228] width 201 height 23
